Goal: Information Seeking & Learning: Find specific fact

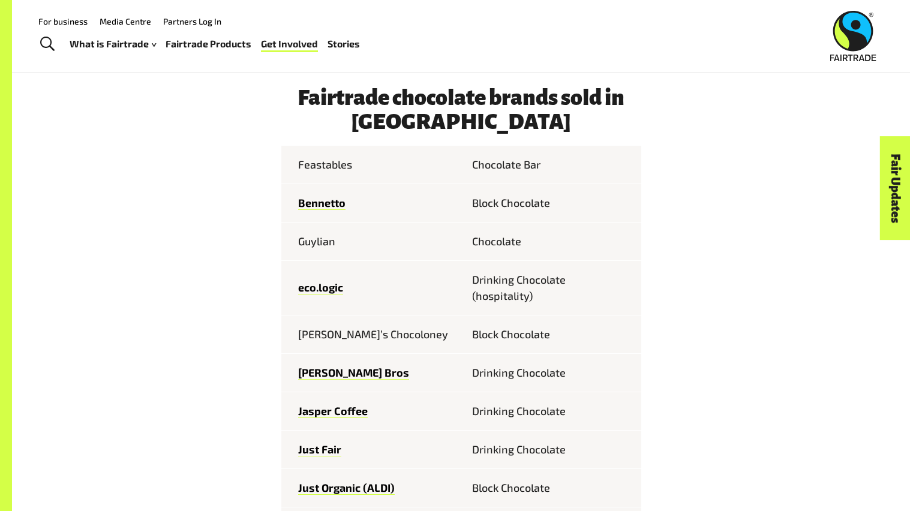
scroll to position [538, 0]
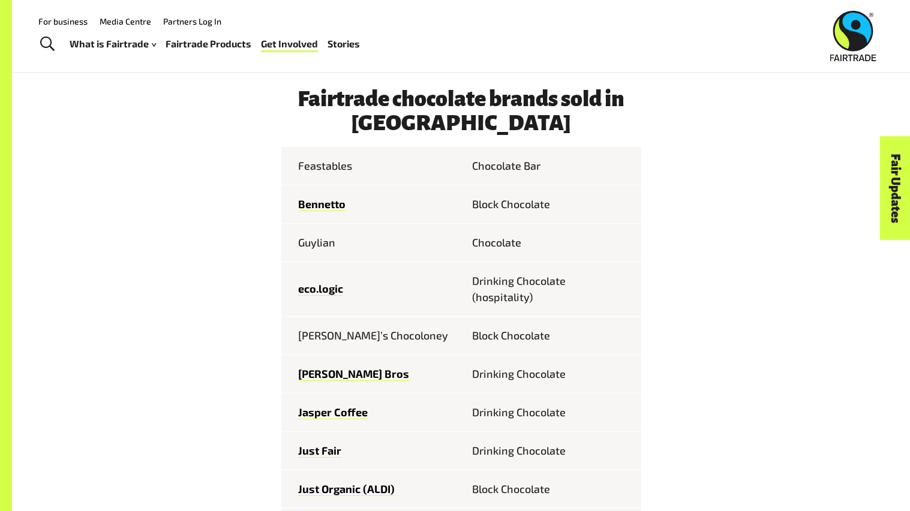
click at [522, 155] on td "Chocolate Bar" at bounding box center [552, 166] width 180 height 38
click at [510, 165] on td "Chocolate Bar" at bounding box center [552, 166] width 180 height 38
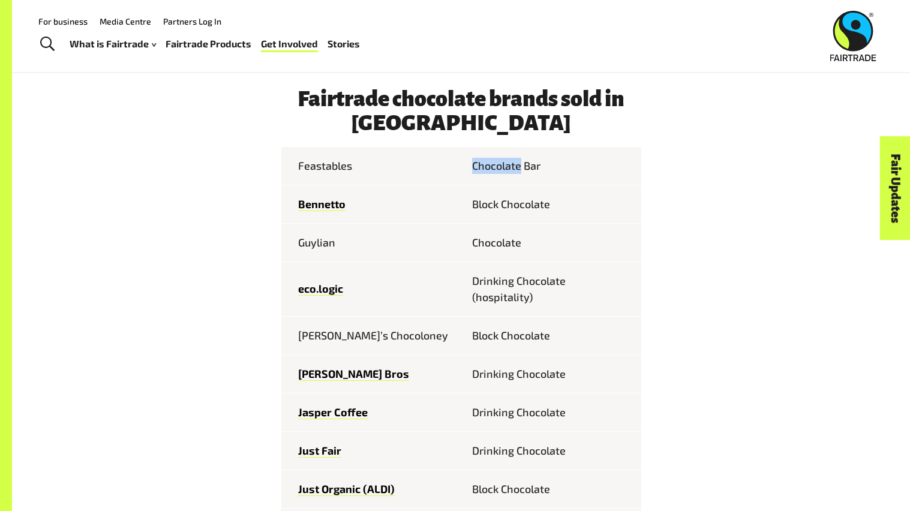
click at [510, 165] on td "Chocolate Bar" at bounding box center [552, 166] width 180 height 38
drag, startPoint x: 375, startPoint y: 126, endPoint x: 348, endPoint y: 155, distance: 39.1
click at [348, 155] on td "Feastables" at bounding box center [371, 166] width 180 height 38
drag, startPoint x: 348, startPoint y: 155, endPoint x: 342, endPoint y: 154, distance: 6.7
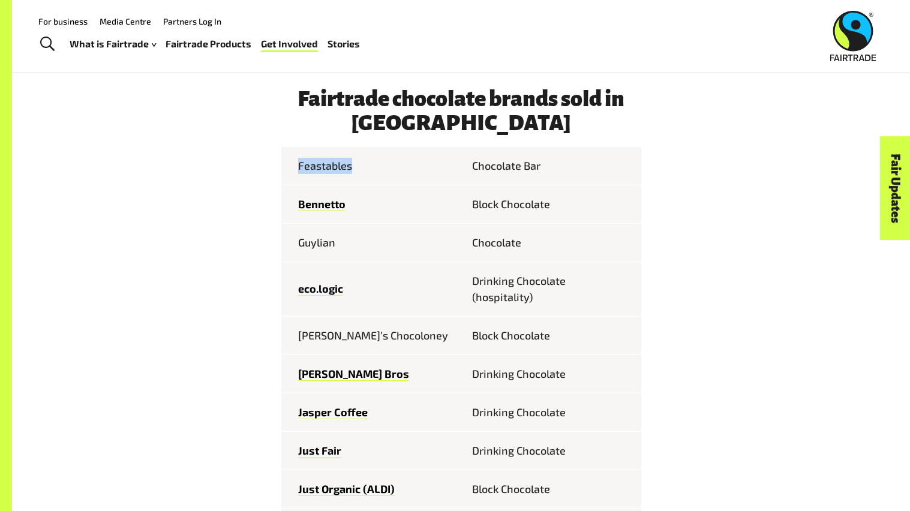
click at [343, 154] on td "Feastables" at bounding box center [371, 166] width 180 height 38
click at [342, 153] on td "Feastables" at bounding box center [371, 166] width 180 height 38
click at [345, 154] on td "Feastables" at bounding box center [371, 166] width 180 height 38
click at [338, 149] on td "Feastables" at bounding box center [371, 166] width 180 height 38
drag, startPoint x: 338, startPoint y: 153, endPoint x: 347, endPoint y: 151, distance: 9.2
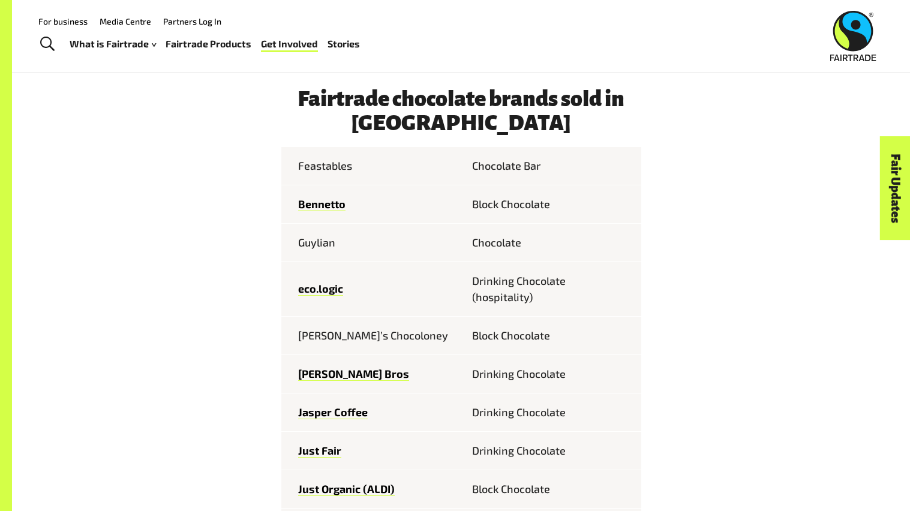
click at [341, 152] on td "Feastables" at bounding box center [371, 166] width 180 height 38
click at [348, 151] on td "Feastables" at bounding box center [371, 166] width 180 height 38
drag, startPoint x: 351, startPoint y: 150, endPoint x: 376, endPoint y: 131, distance: 30.8
